Goal: Information Seeking & Learning: Get advice/opinions

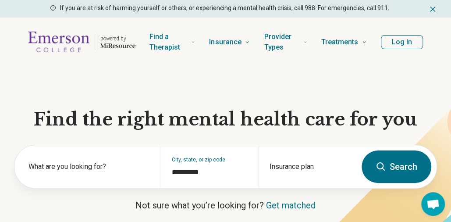
click at [396, 39] on button "Log In" at bounding box center [402, 42] width 42 height 14
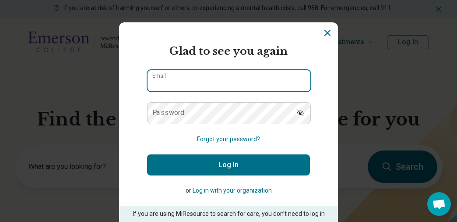
click at [236, 78] on input "Email" at bounding box center [229, 80] width 163 height 21
type input "**********"
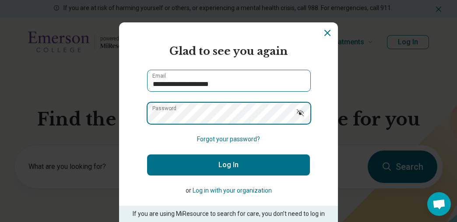
click at [147, 154] on button "Log In" at bounding box center [228, 164] width 163 height 21
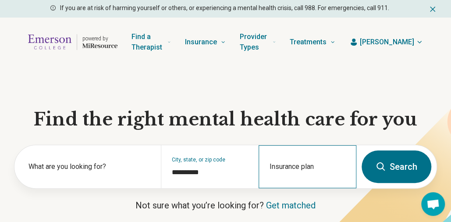
click at [293, 166] on div "Insurance plan" at bounding box center [307, 166] width 98 height 43
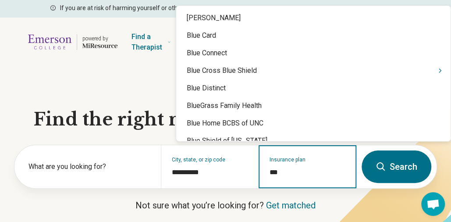
type input "****"
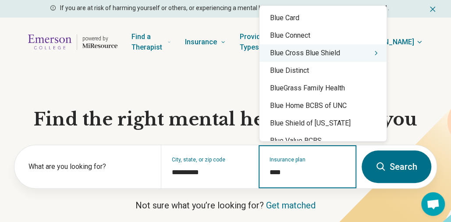
click at [312, 55] on div "Blue Cross Blue Shield" at bounding box center [322, 53] width 127 height 18
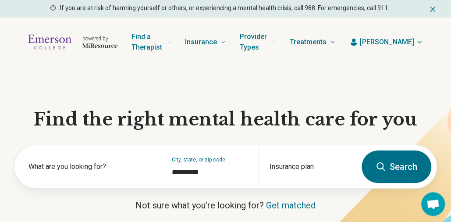
click at [388, 172] on button "Search" at bounding box center [396, 166] width 70 height 32
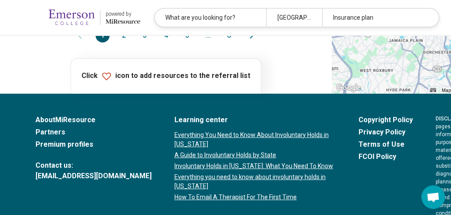
scroll to position [1157, 0]
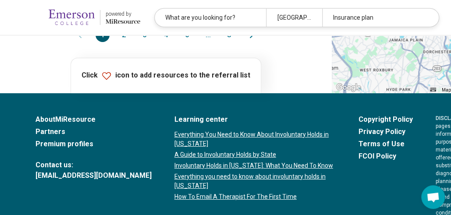
click at [116, 42] on button "2" at bounding box center [123, 35] width 14 height 14
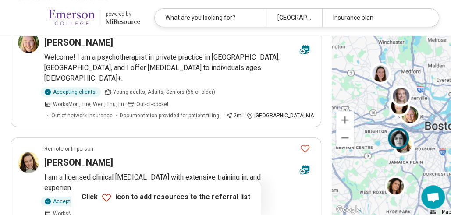
scroll to position [0, 0]
